Goal: Task Accomplishment & Management: Complete application form

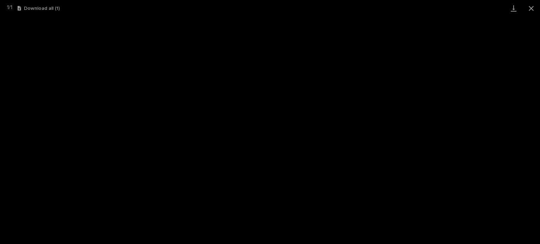
scroll to position [105, 0]
click at [533, 9] on button "Close gallery" at bounding box center [531, 8] width 18 height 17
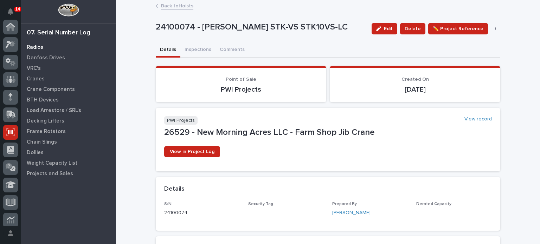
scroll to position [105, 0]
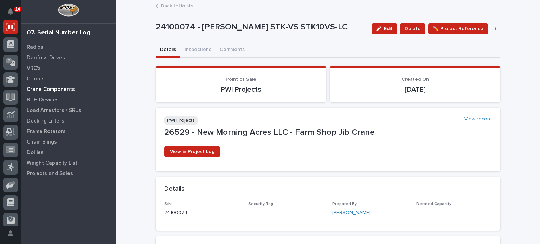
click at [41, 90] on p "Crane Components" at bounding box center [51, 89] width 48 height 6
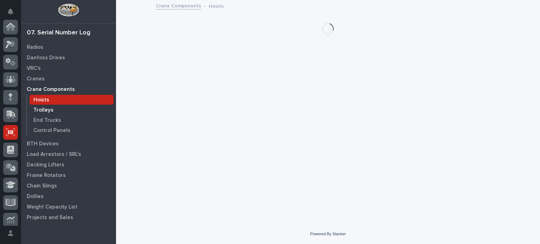
scroll to position [105, 0]
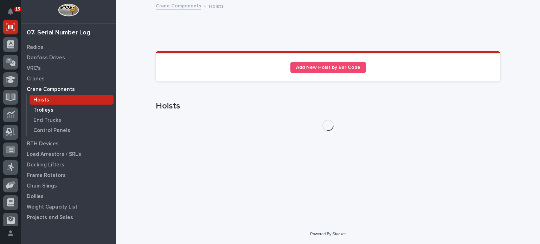
click at [45, 109] on p "Trolleys" at bounding box center [43, 110] width 20 height 6
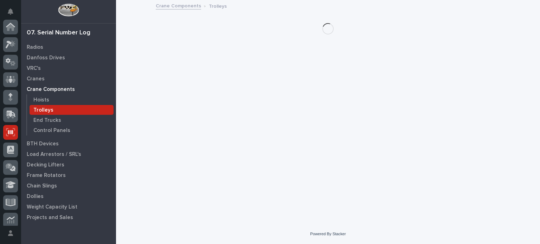
scroll to position [105, 0]
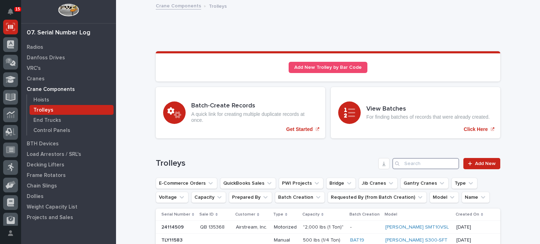
click at [410, 162] on input "Search" at bounding box center [425, 163] width 67 height 11
click at [470, 163] on div at bounding box center [471, 163] width 7 height 5
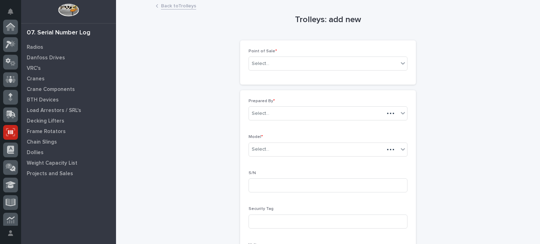
scroll to position [105, 0]
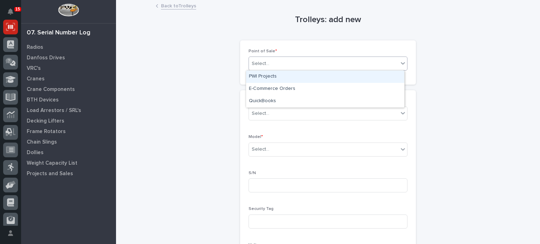
click at [365, 59] on div "Select..." at bounding box center [323, 64] width 149 height 12
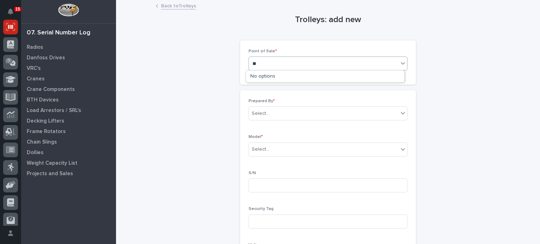
type input "*"
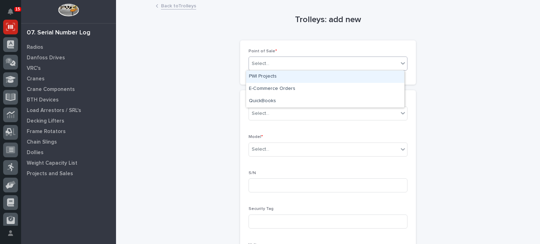
click at [360, 77] on div "PWI Projects" at bounding box center [325, 77] width 158 height 12
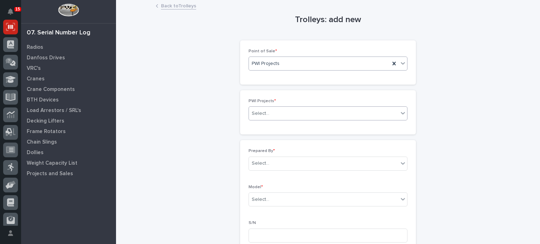
click at [346, 112] on div "Select..." at bounding box center [323, 114] width 149 height 12
type input "*****"
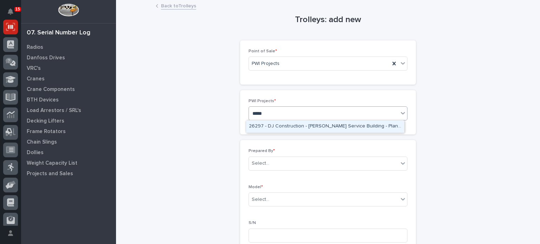
click at [347, 125] on div "26297 - DJ Construction - Brinkley Service Building - Plant Setup" at bounding box center [325, 127] width 158 height 12
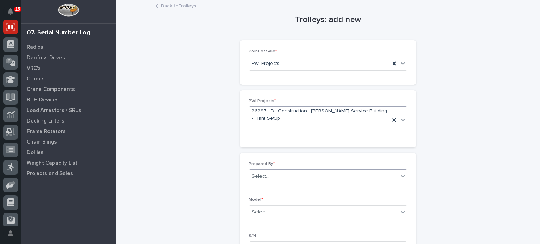
click at [331, 179] on div "Select..." at bounding box center [323, 177] width 149 height 12
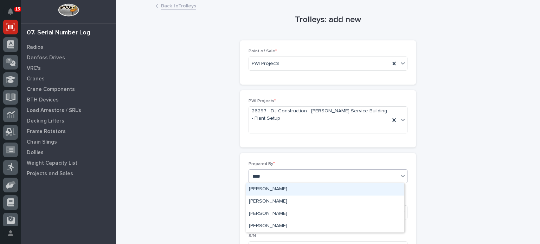
type input "*****"
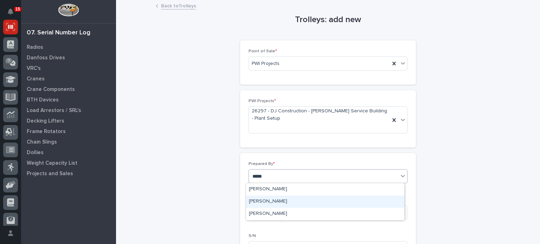
click at [322, 199] on div "Patrick Briar" at bounding box center [325, 202] width 158 height 12
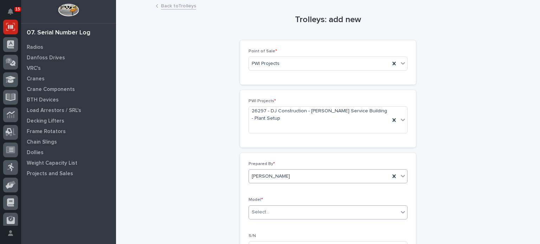
click at [323, 208] on div "Select..." at bounding box center [323, 213] width 149 height 12
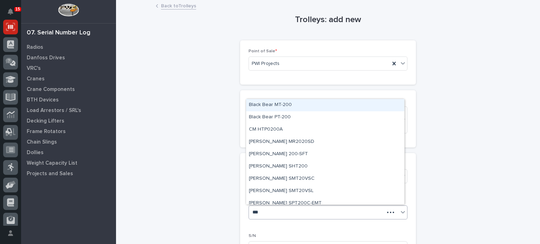
type input "****"
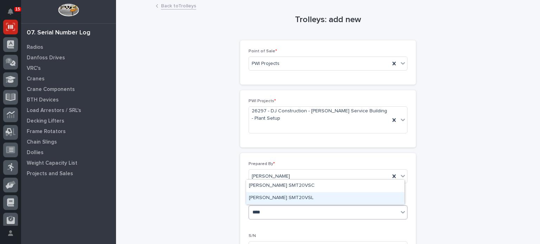
click at [313, 201] on div "Starke SMT20VSL" at bounding box center [325, 198] width 158 height 12
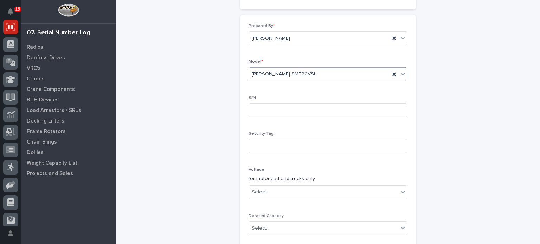
scroll to position [141, 0]
click at [362, 111] on input at bounding box center [327, 108] width 159 height 14
type input "25071071"
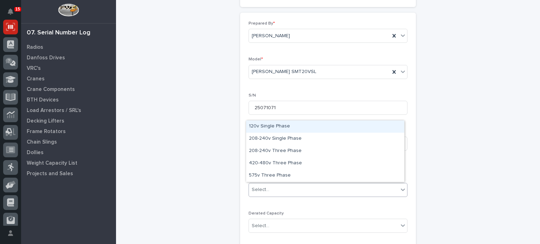
click at [350, 189] on div "Select..." at bounding box center [323, 190] width 149 height 12
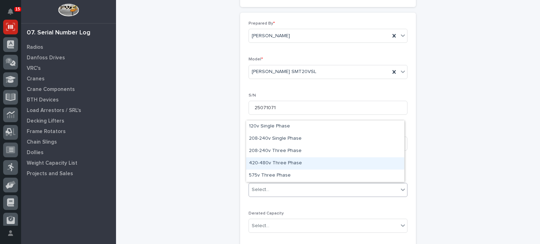
click at [341, 163] on div "420-480v Three Phase" at bounding box center [325, 163] width 158 height 12
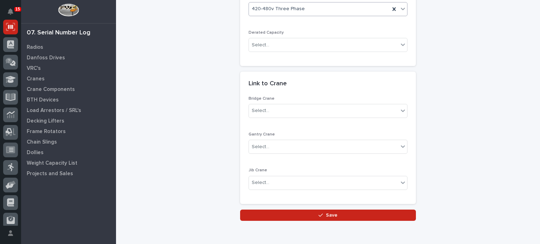
scroll to position [323, 0]
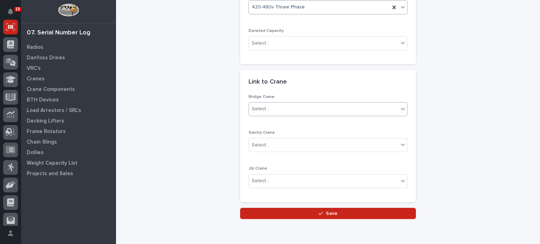
click at [358, 111] on div "Select..." at bounding box center [323, 109] width 149 height 12
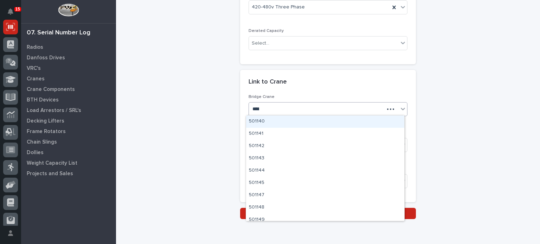
type input "*****"
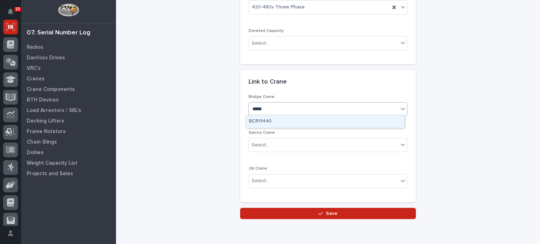
click at [357, 123] on div "BCR11440" at bounding box center [325, 122] width 158 height 12
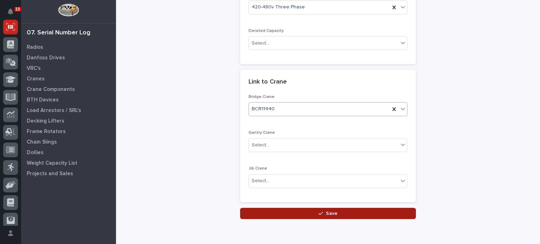
click at [340, 210] on button "Save" at bounding box center [328, 213] width 176 height 11
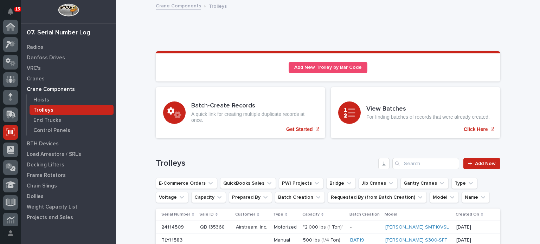
scroll to position [105, 0]
